Goal: Information Seeking & Learning: Learn about a topic

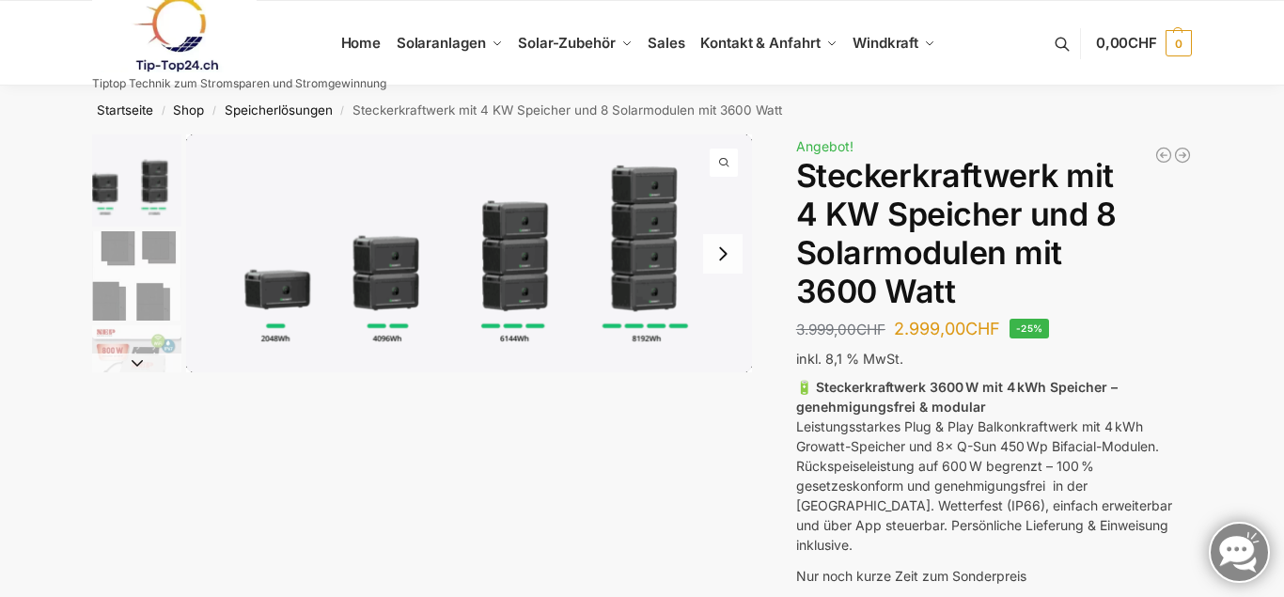
click at [285, 297] on img "1 / 9" at bounding box center [469, 253] width 566 height 238
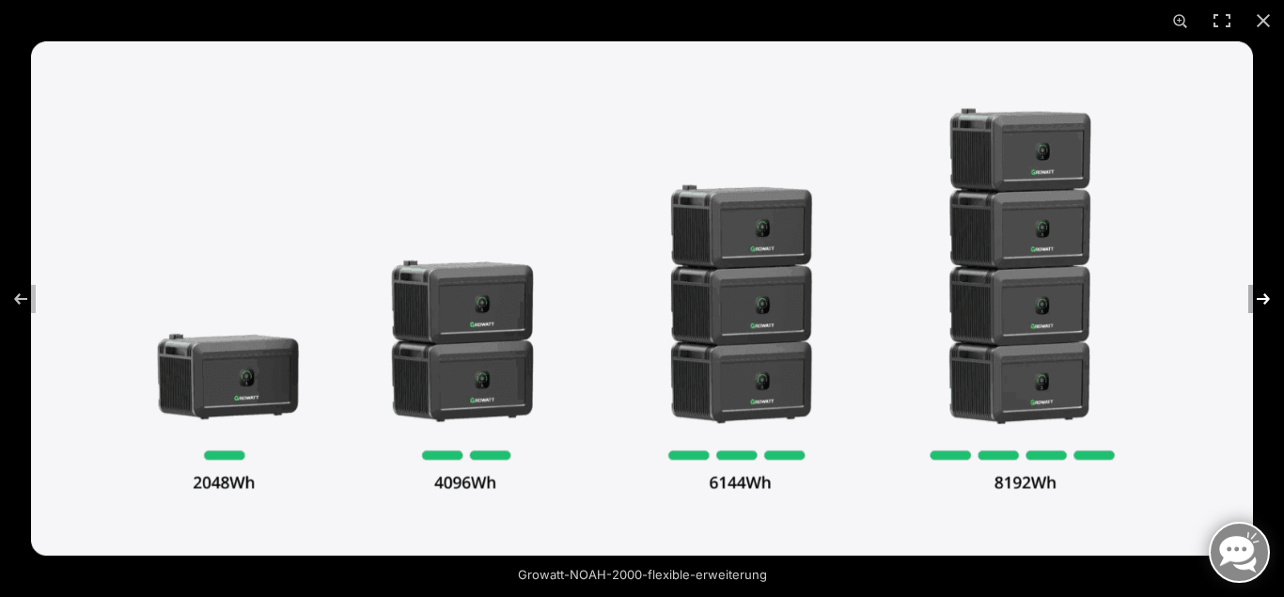
click at [1269, 298] on button "Next (arrow right)" at bounding box center [1252, 299] width 66 height 94
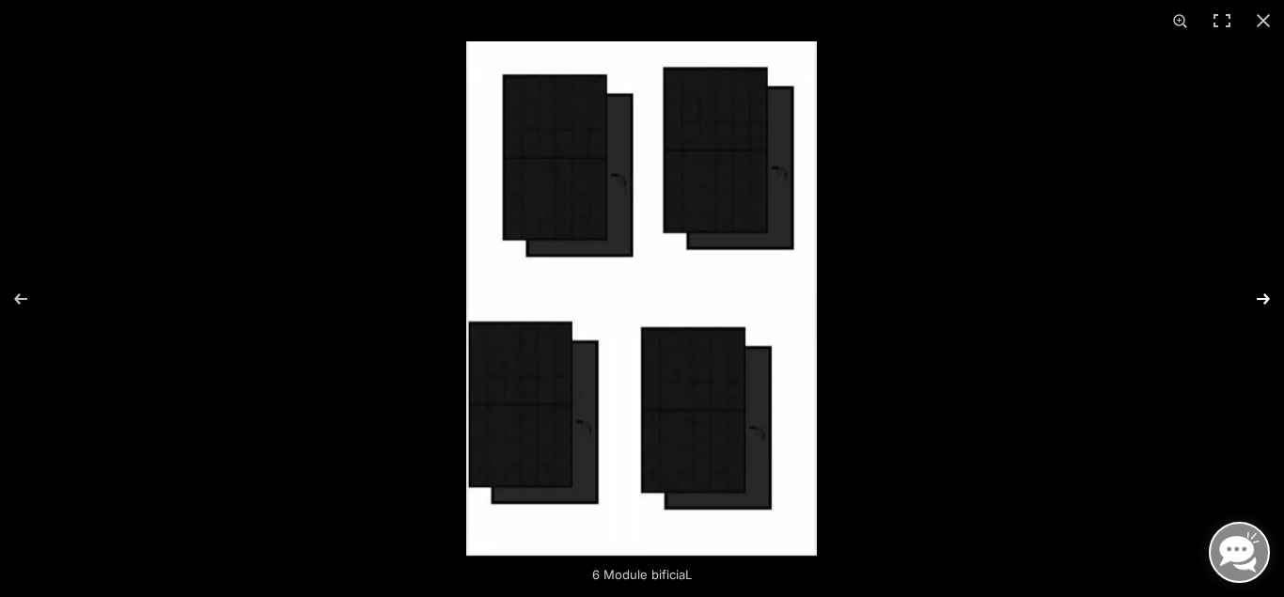
click at [1269, 298] on button "Next (arrow right)" at bounding box center [1252, 299] width 66 height 94
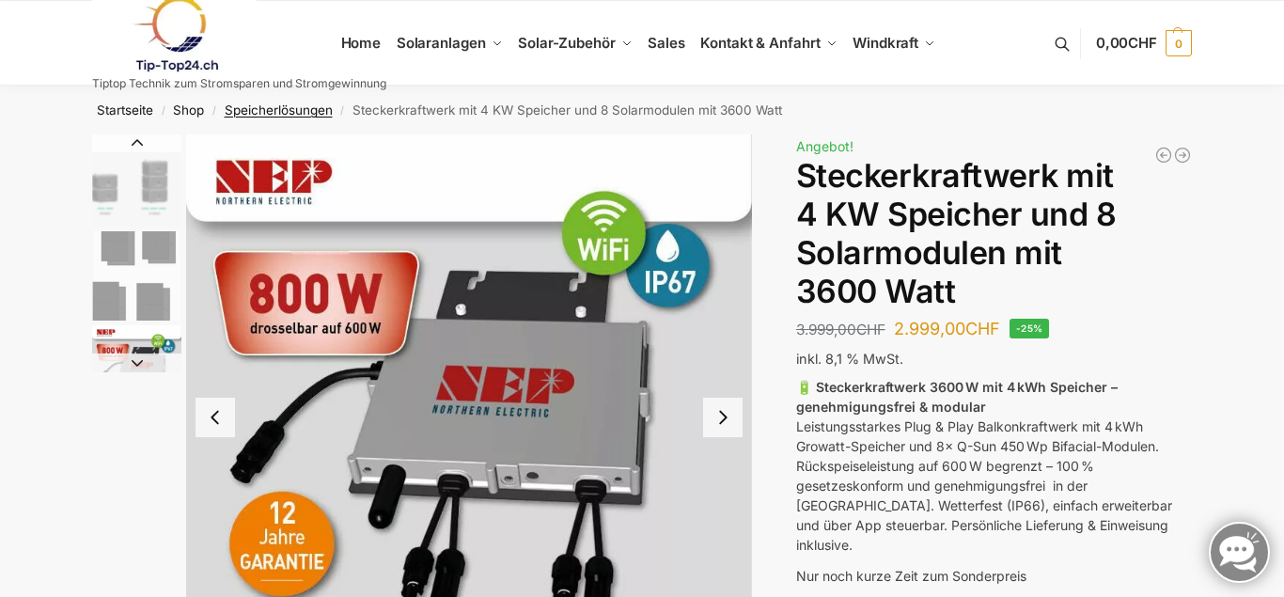
click at [286, 109] on link "Speicherlösungen" at bounding box center [279, 109] width 108 height 15
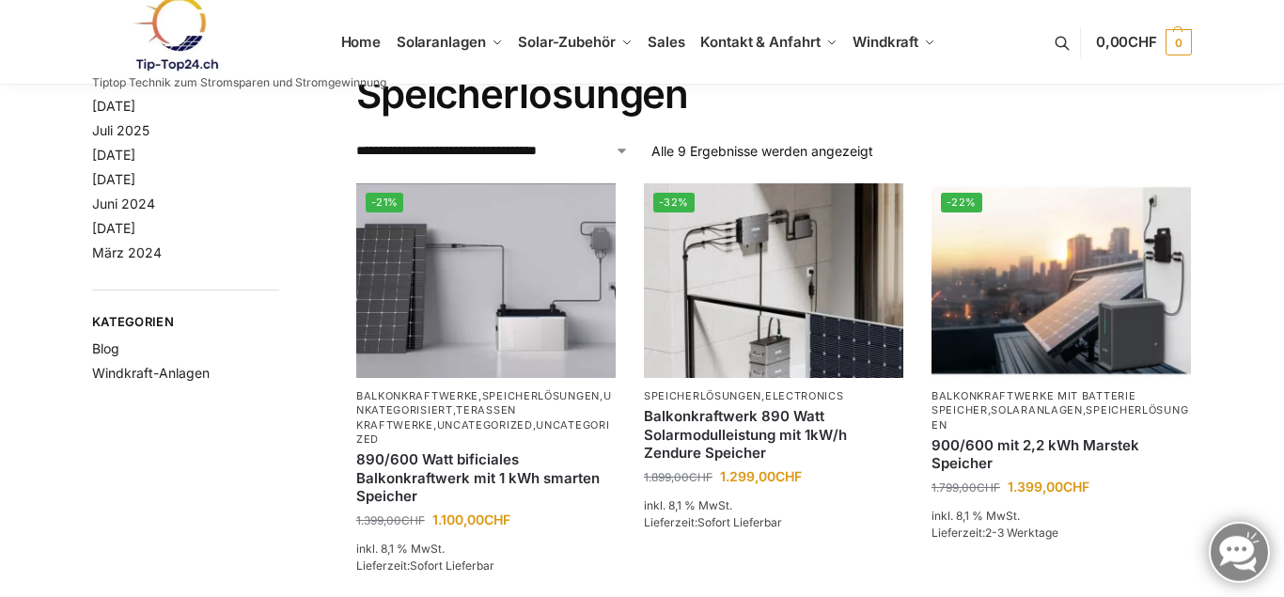
scroll to position [96, 0]
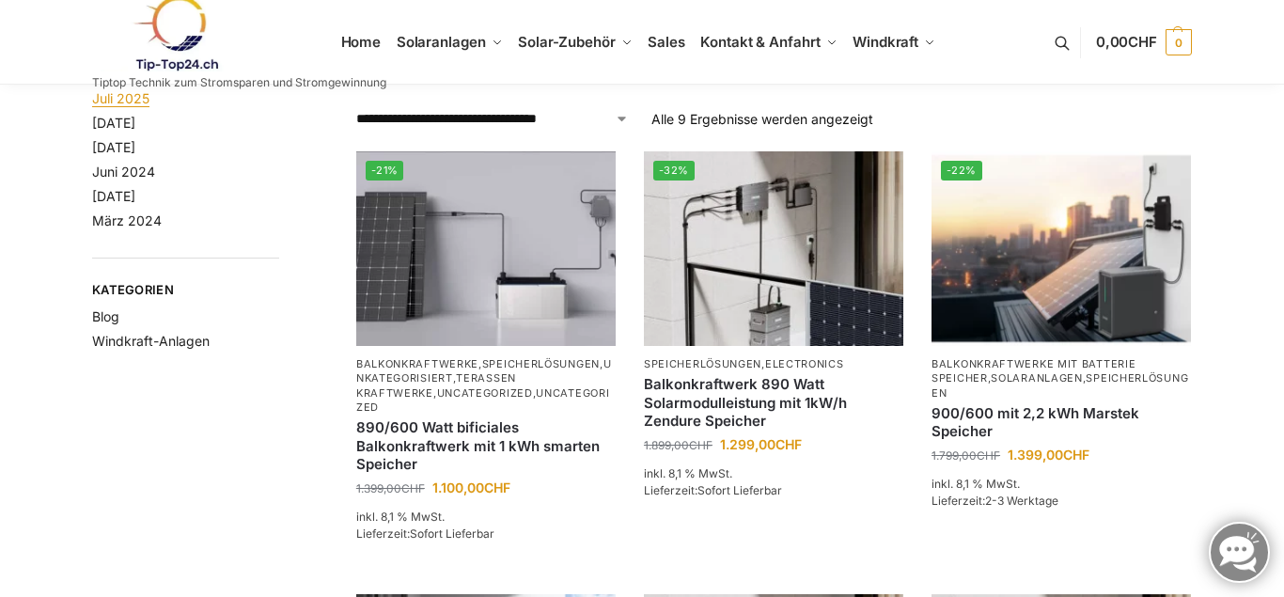
click at [116, 102] on link "Juli 2025" at bounding box center [120, 98] width 57 height 16
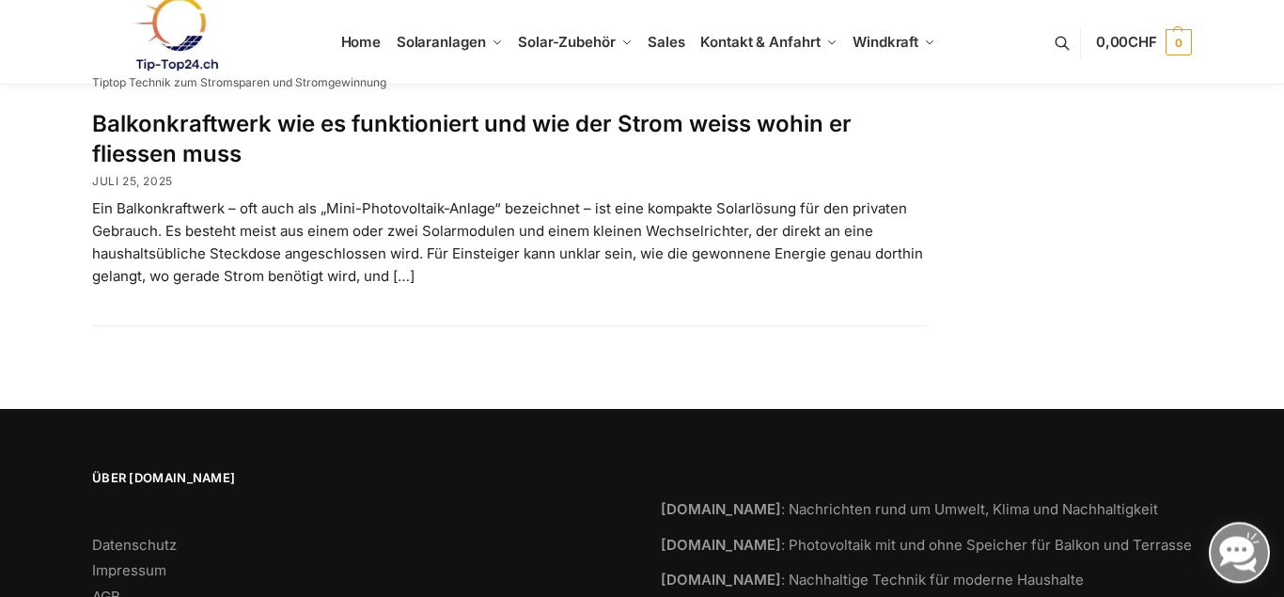
scroll to position [575, 0]
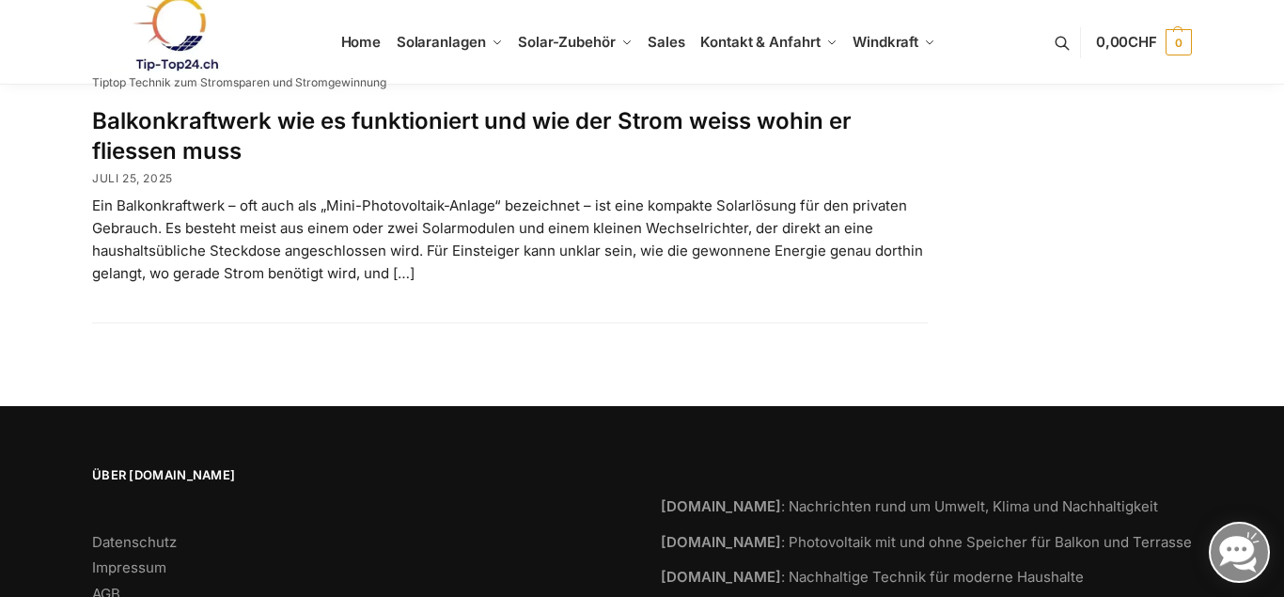
click at [364, 242] on p "Ein Balkonkraftwerk – oft auch als „Mini-Photovoltaik-Anlage“ bezeichnet – ist …" at bounding box center [510, 240] width 836 height 90
click at [347, 259] on p "Ein Balkonkraftwerk – oft auch als „Mini-Photovoltaik-Anlage“ bezeichnet – ist …" at bounding box center [510, 240] width 836 height 90
click at [413, 276] on p "Ein Balkonkraftwerk – oft auch als „Mini-Photovoltaik-Anlage“ bezeichnet – ist …" at bounding box center [510, 240] width 836 height 90
click at [282, 276] on p "Ein Balkonkraftwerk – oft auch als „Mini-Photovoltaik-Anlage“ bezeichnet – ist …" at bounding box center [510, 240] width 836 height 90
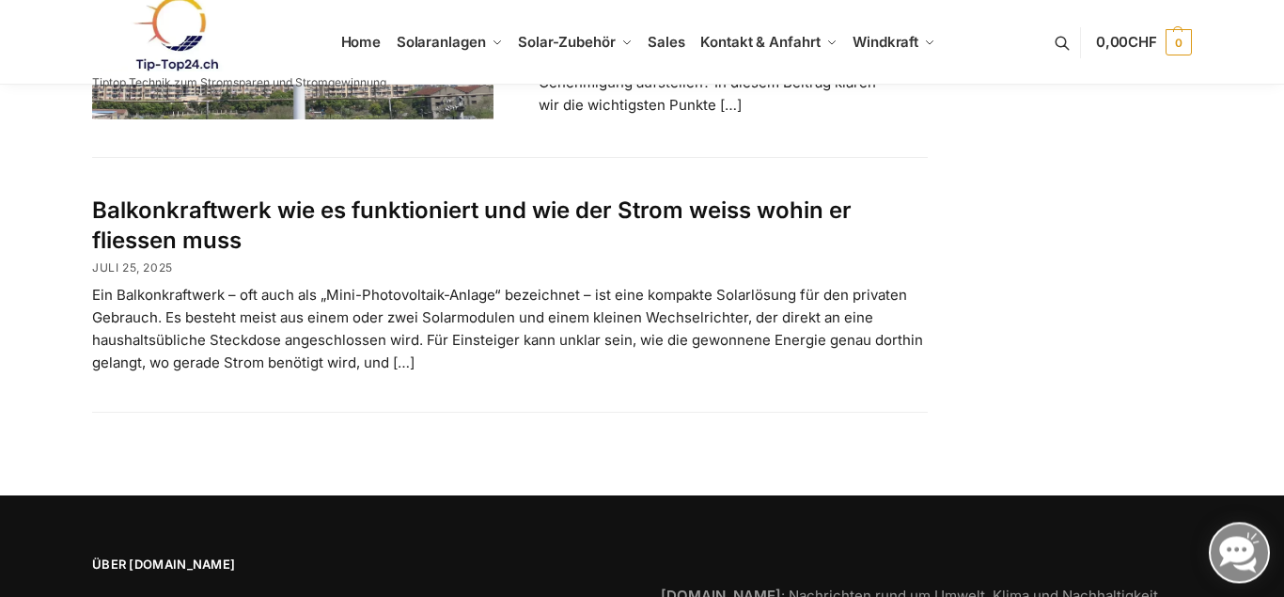
scroll to position [482, 0]
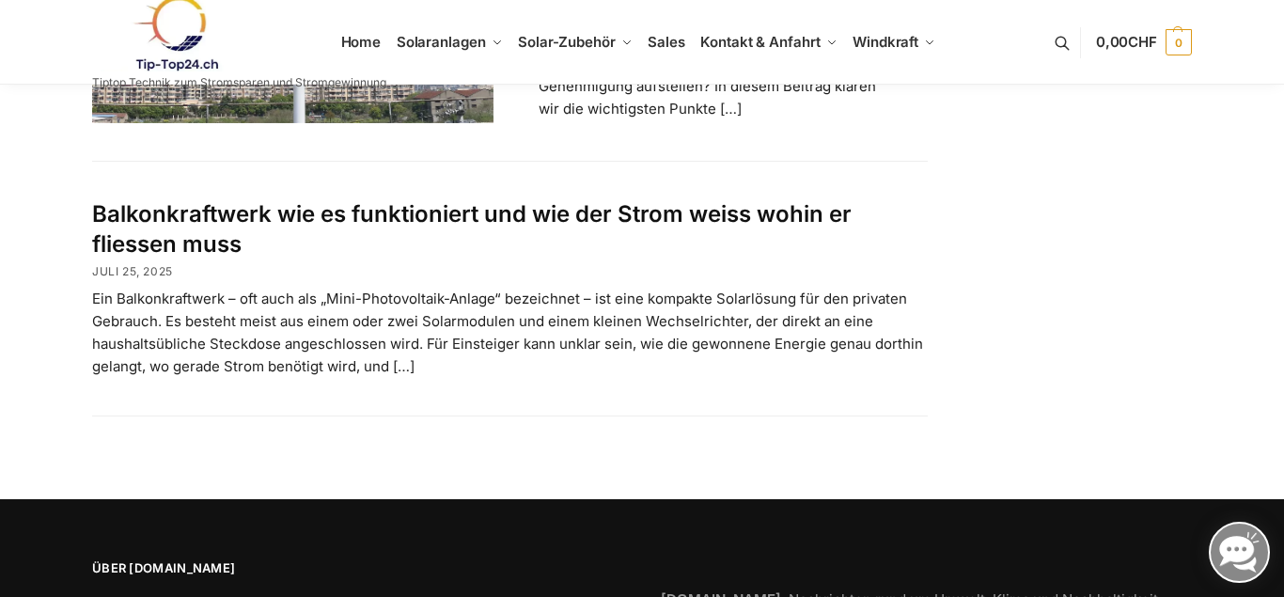
click at [170, 216] on link "Balkonkraftwerk wie es funktioniert und wie der Strom weiss wohin er fliessen m…" at bounding box center [472, 228] width 760 height 56
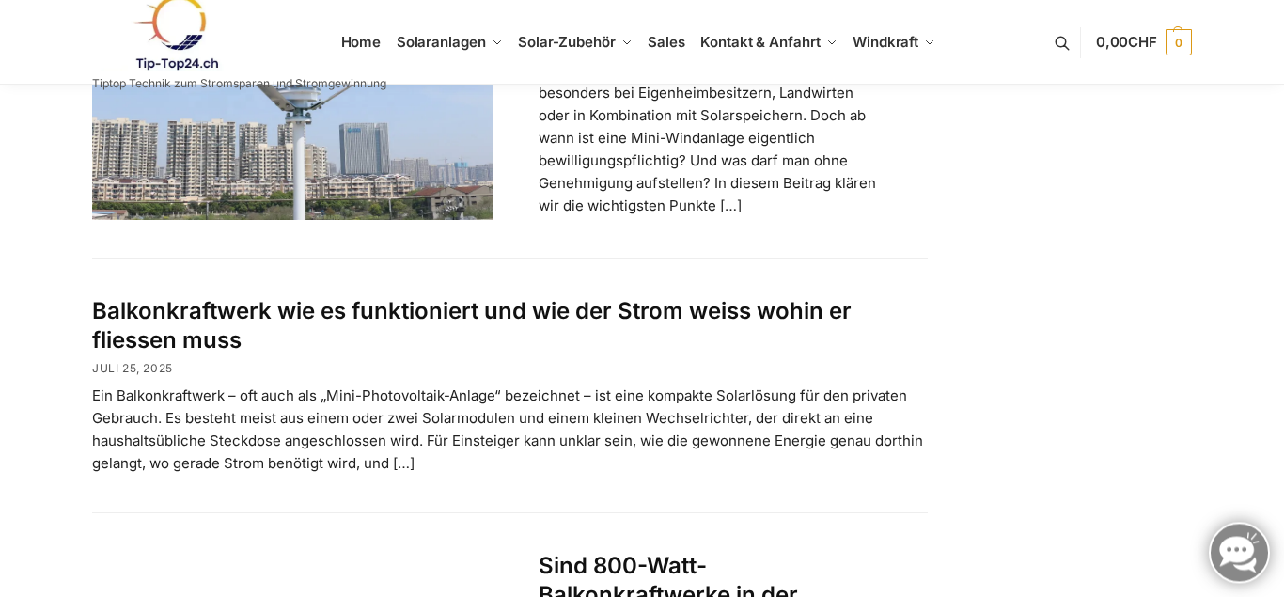
scroll to position [1055, 0]
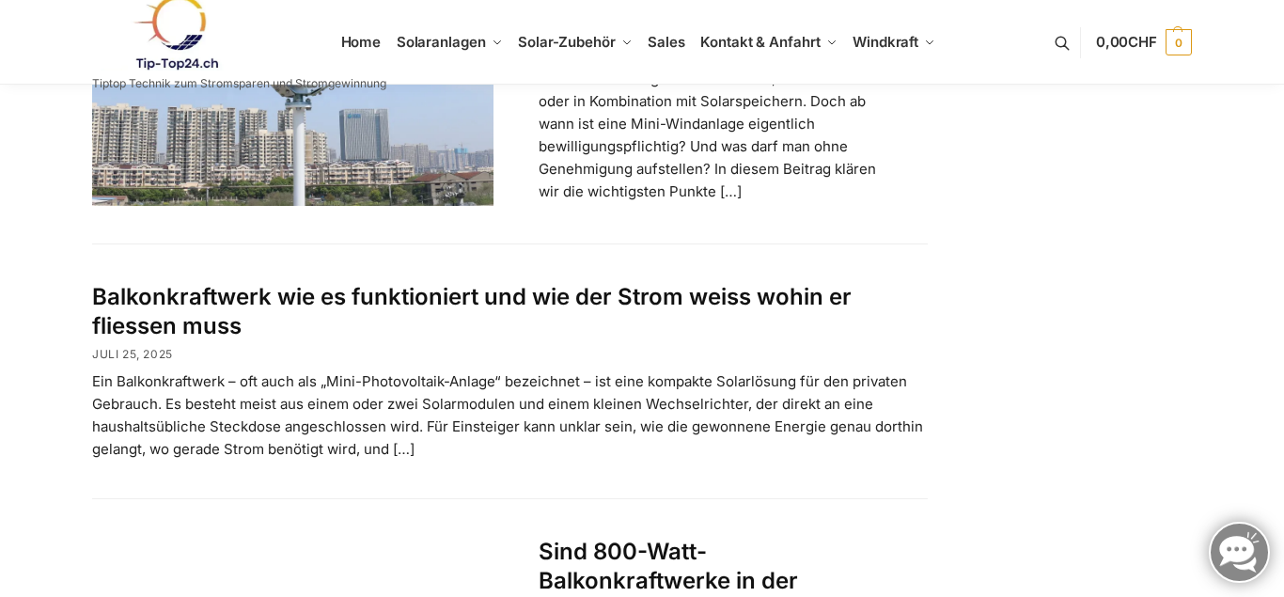
click at [158, 370] on p "Ein Balkonkraftwerk – oft auch als „Mini-Photovoltaik-Anlage“ bezeichnet – ist …" at bounding box center [510, 415] width 836 height 90
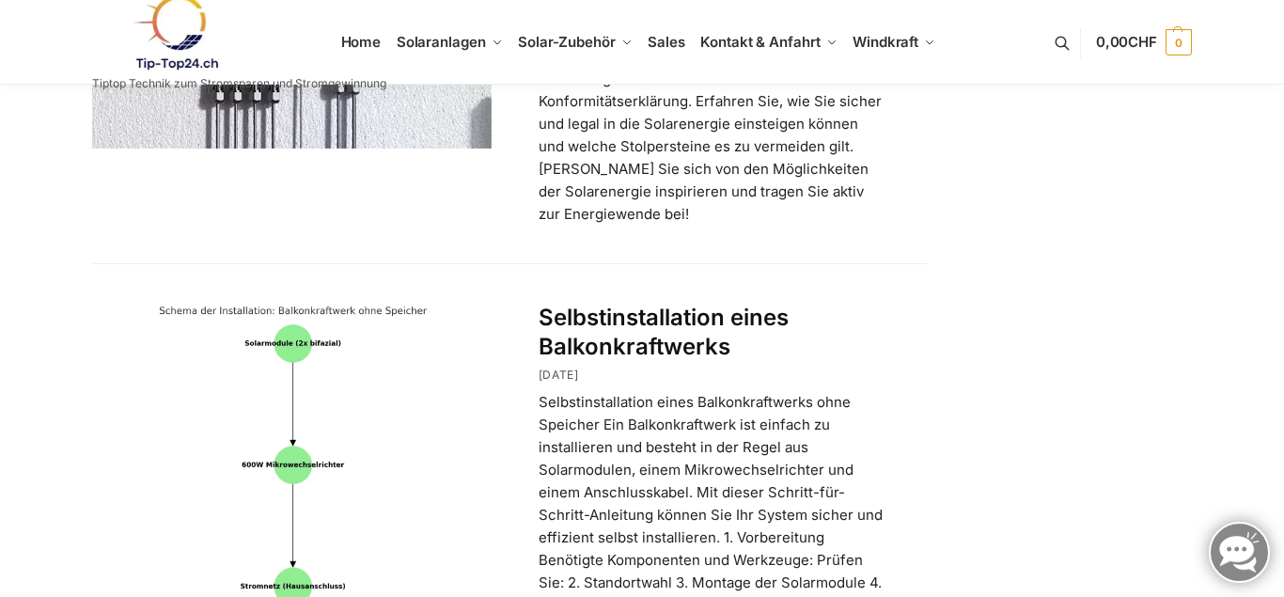
scroll to position [1918, 0]
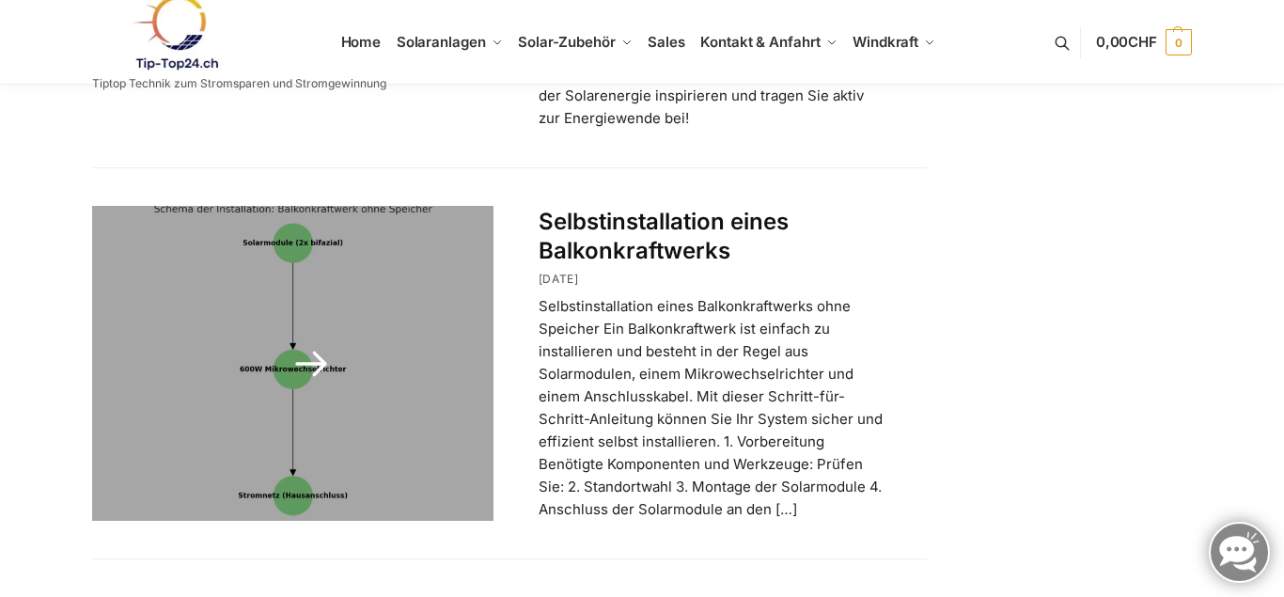
click at [786, 441] on p "Selbstinstallation eines Balkonkraftwerks ohne Speicher Ein Balkonkraftwerk ist…" at bounding box center [711, 408] width 344 height 226
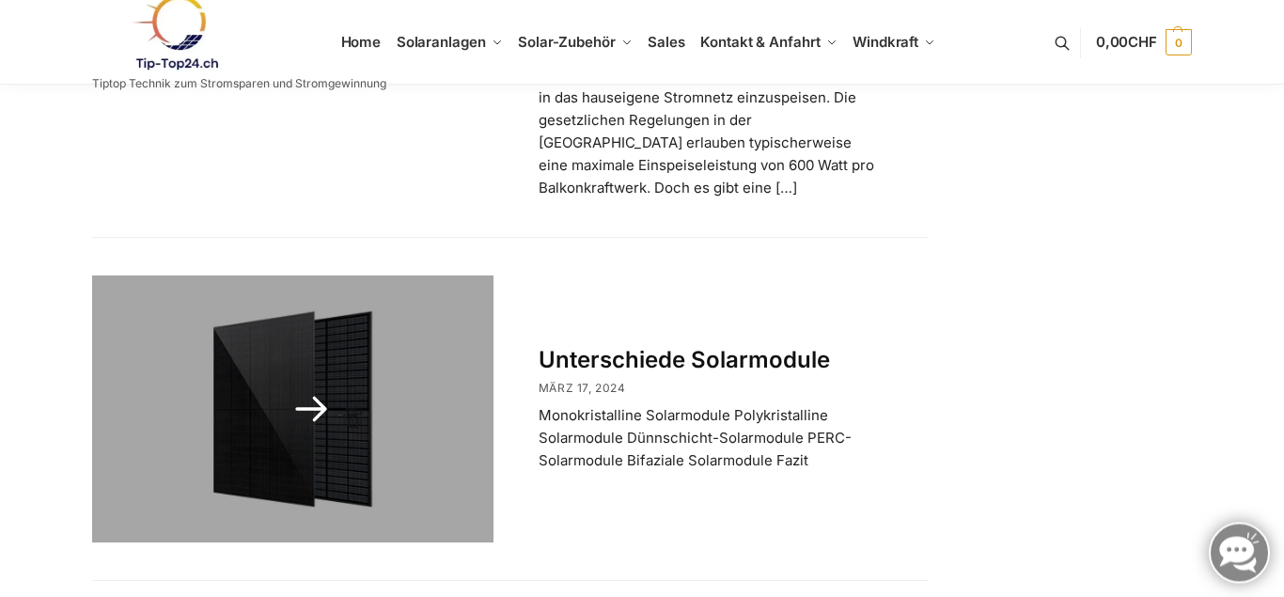
scroll to position [3601, 0]
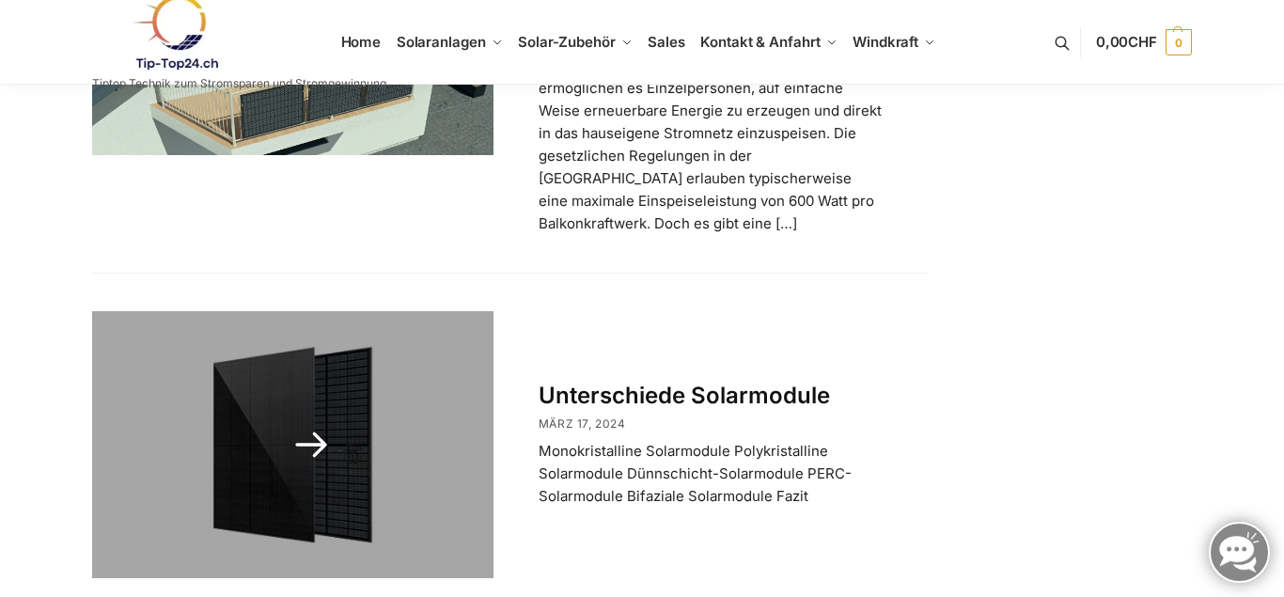
click at [311, 338] on link at bounding box center [292, 444] width 401 height 267
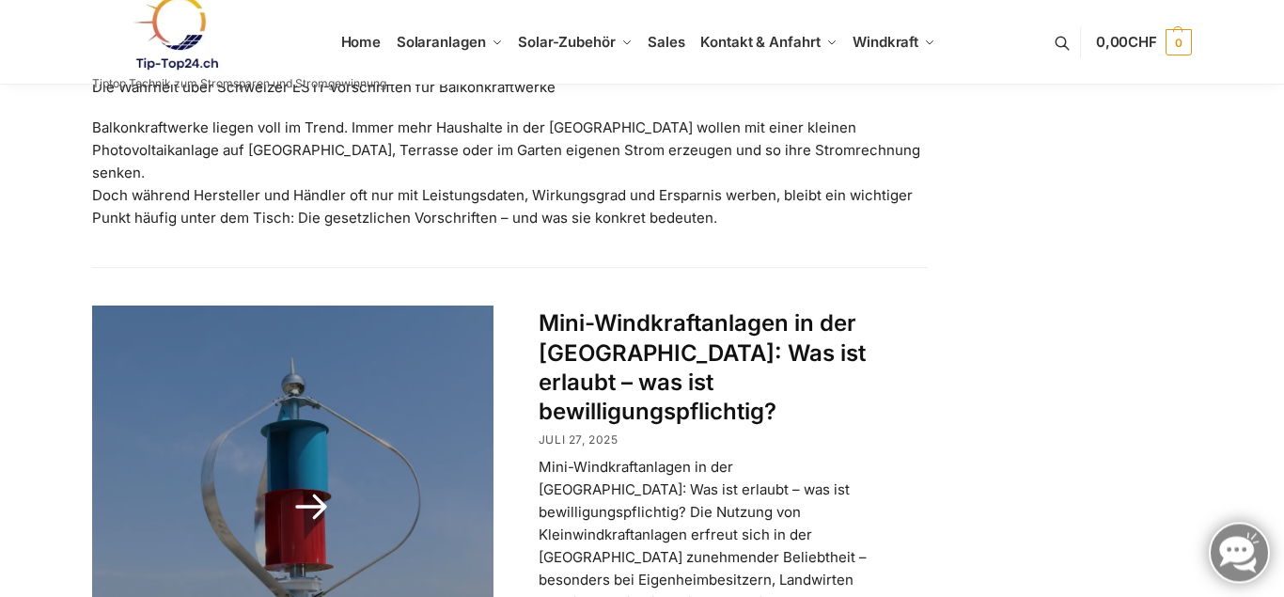
scroll to position [671, 0]
